Goal: Use online tool/utility: Use online tool/utility

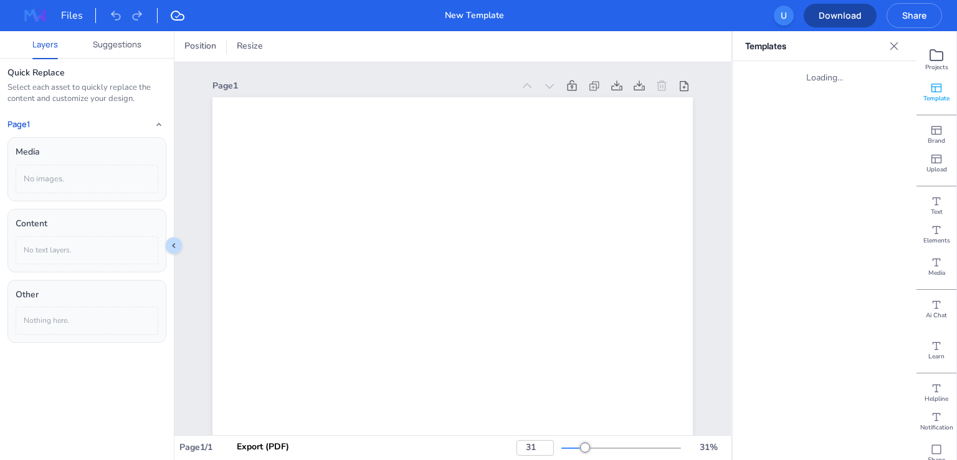
type input "31"
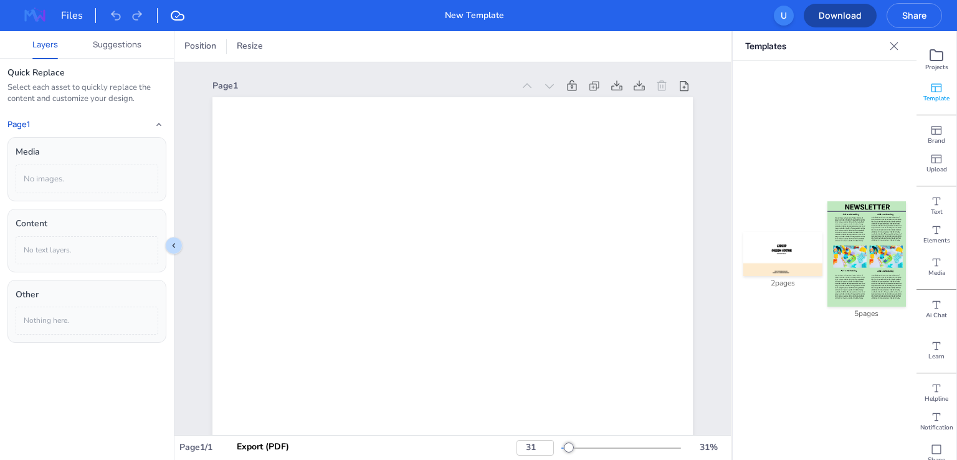
scroll to position [75, 0]
click at [930, 439] on icon at bounding box center [936, 439] width 12 height 12
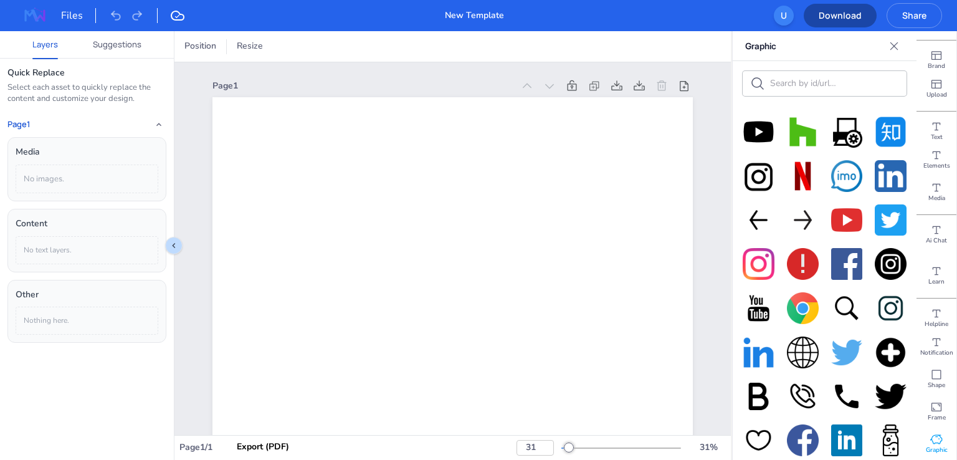
click at [761, 131] on img at bounding box center [759, 132] width 32 height 32
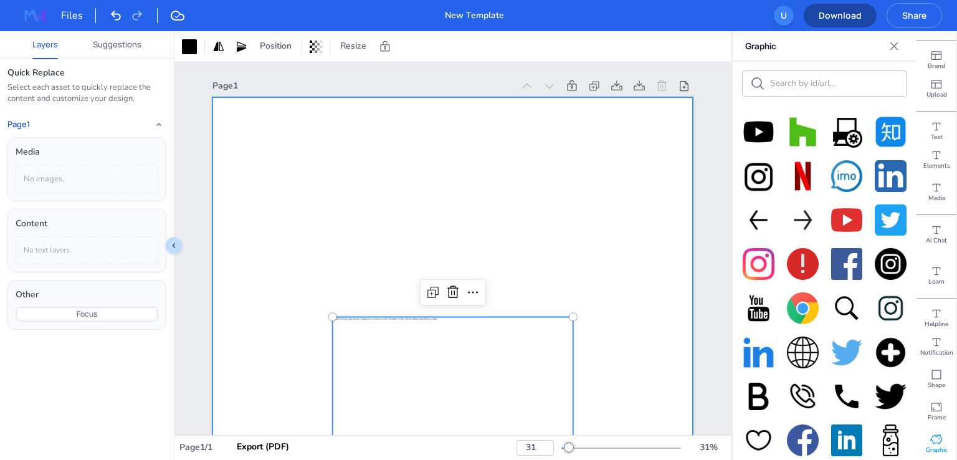
scroll to position [187, 0]
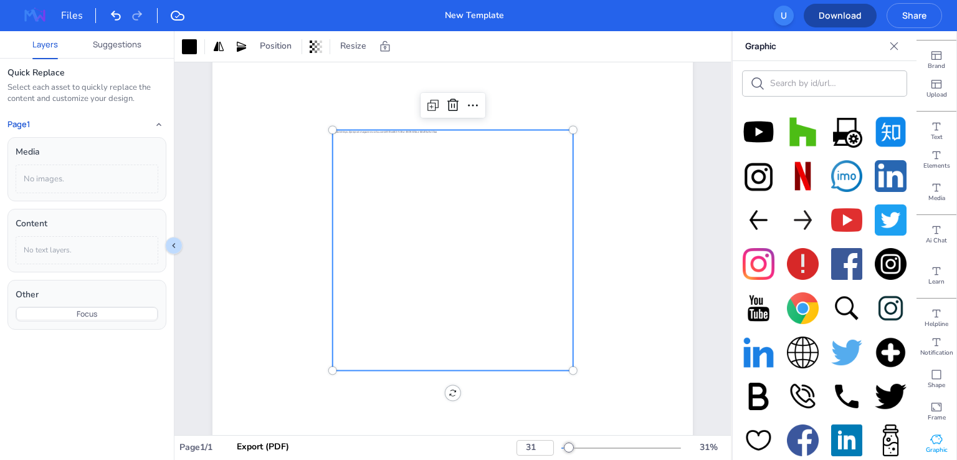
click at [488, 260] on div at bounding box center [453, 250] width 240 height 240
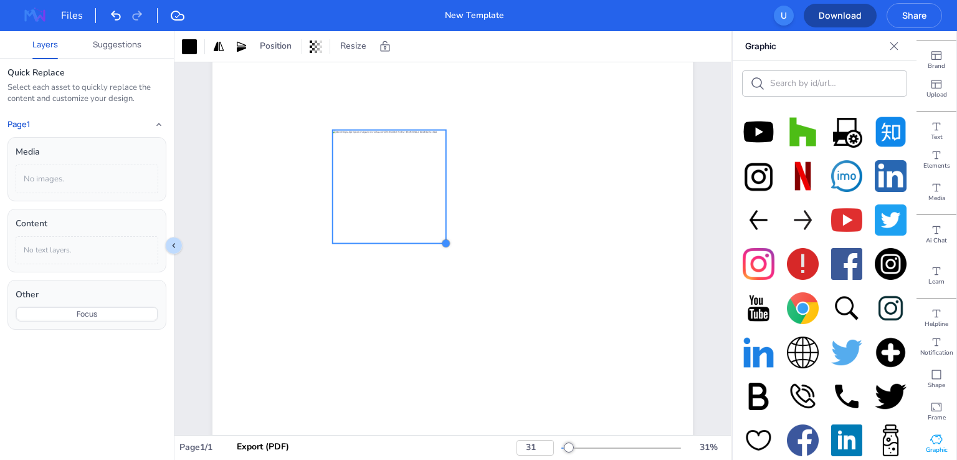
drag, startPoint x: 568, startPoint y: 369, endPoint x: 441, endPoint y: 208, distance: 204.9
click at [441, 208] on div at bounding box center [452, 250] width 480 height 680
click at [186, 44] on div at bounding box center [189, 46] width 15 height 15
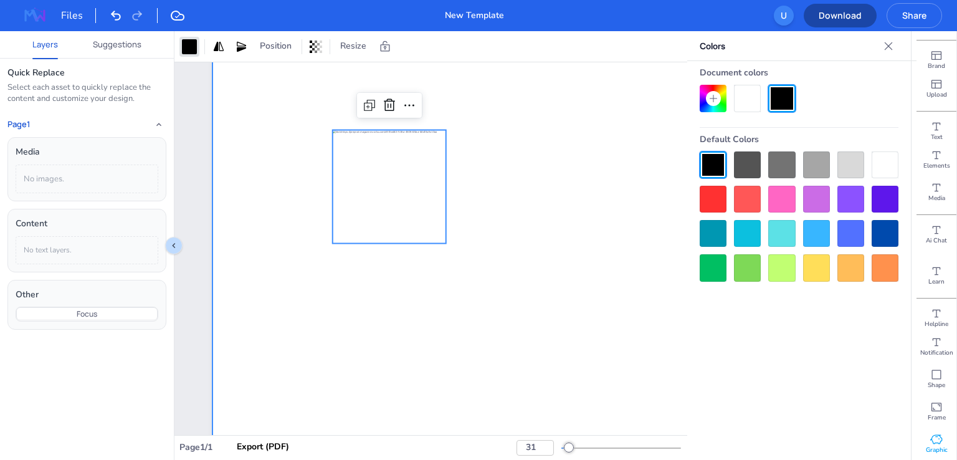
drag, startPoint x: 305, startPoint y: 336, endPoint x: 287, endPoint y: 336, distance: 17.5
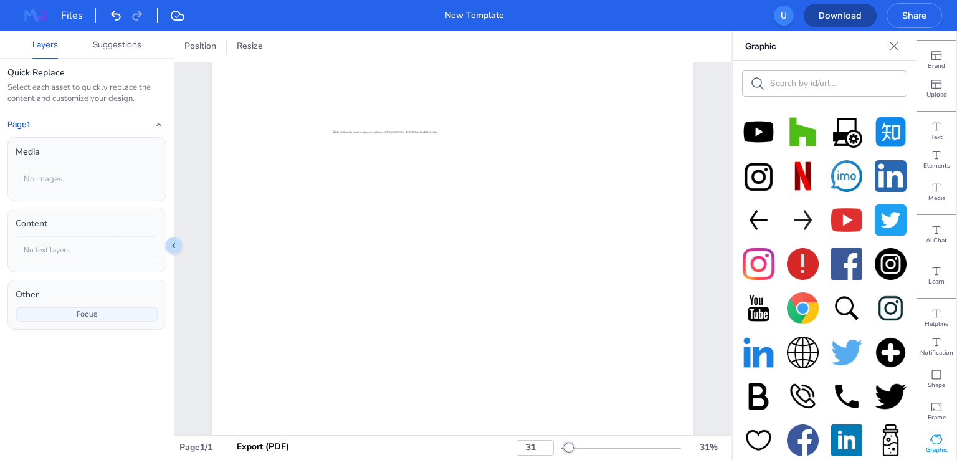
click at [112, 312] on button "Focus" at bounding box center [86, 313] width 141 height 13
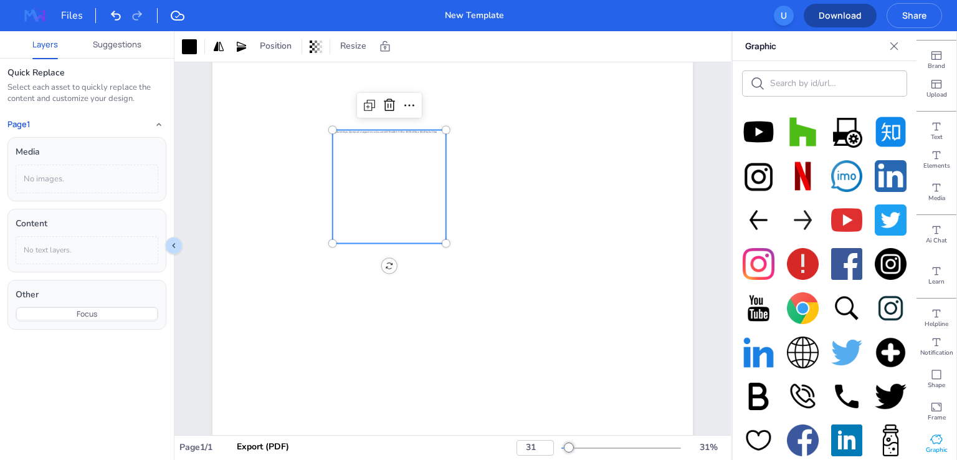
click at [795, 262] on img at bounding box center [803, 264] width 32 height 32
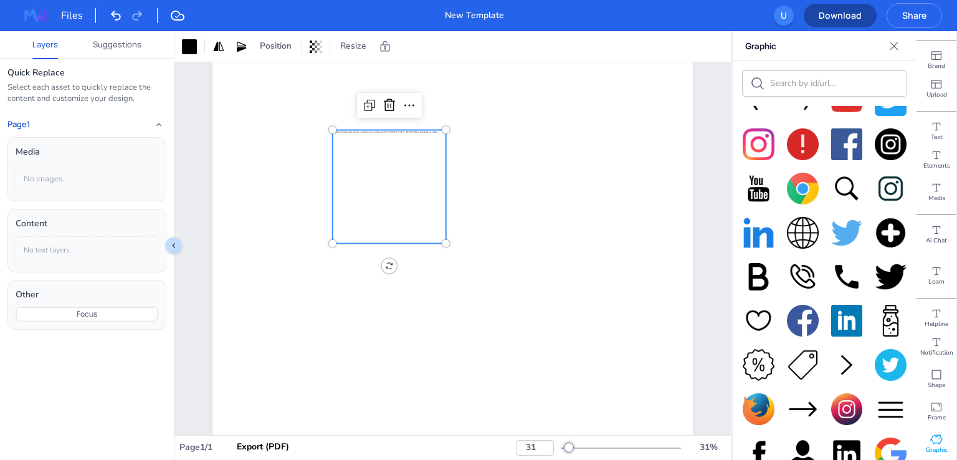
scroll to position [0, 0]
